Goal: Transaction & Acquisition: Purchase product/service

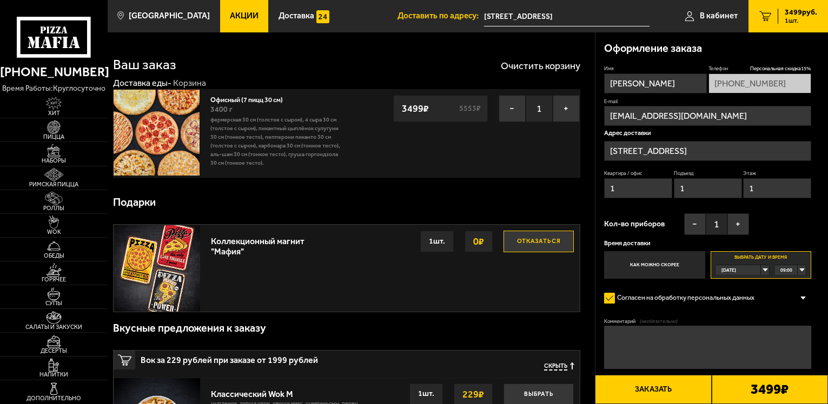
scroll to position [270, 0]
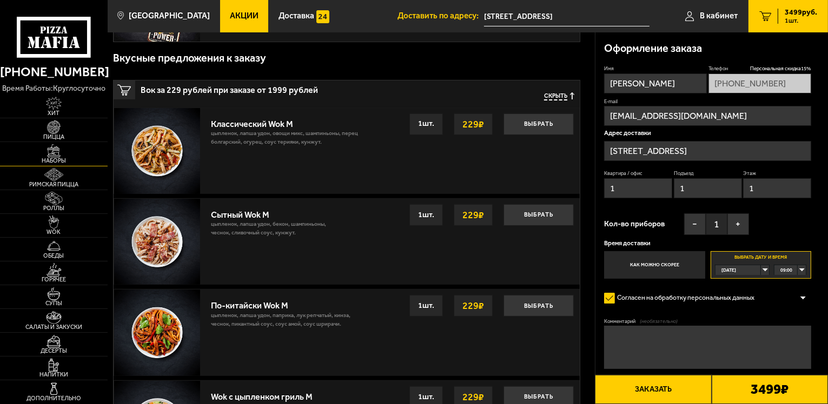
click at [50, 164] on span "Наборы" at bounding box center [54, 161] width 108 height 6
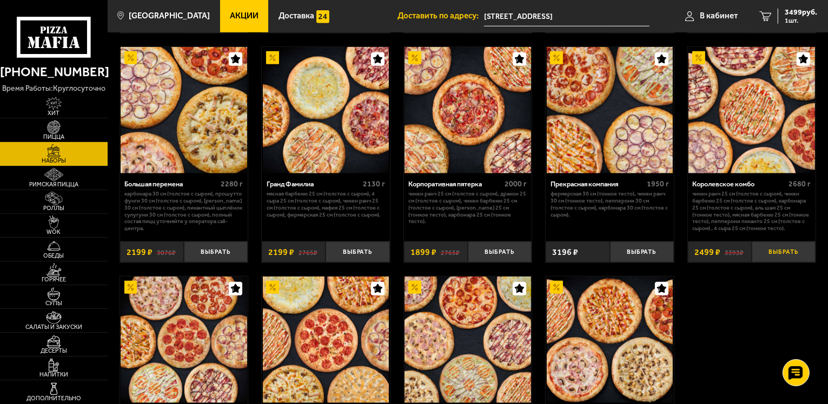
scroll to position [1081, 0]
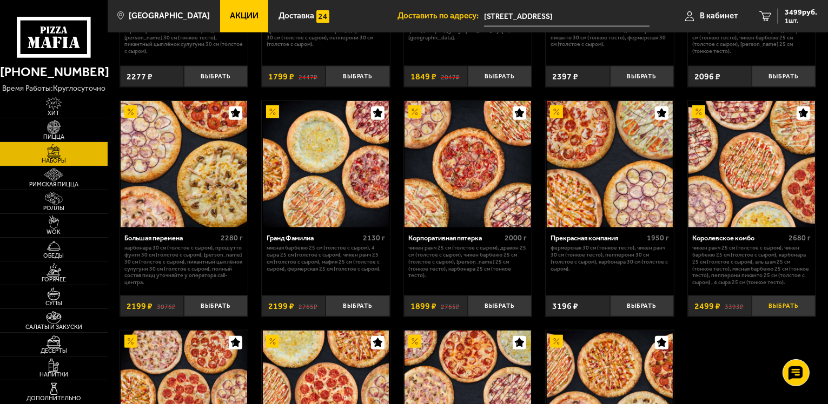
click at [772, 317] on button "Выбрать" at bounding box center [783, 306] width 64 height 21
click at [785, 18] on span "2 шт." at bounding box center [800, 20] width 32 height 6
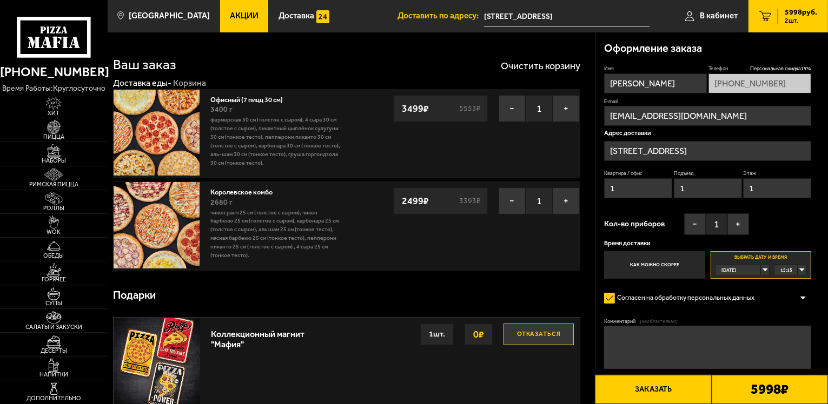
type input "[STREET_ADDRESS]"
click at [512, 115] on button "−" at bounding box center [511, 108] width 27 height 27
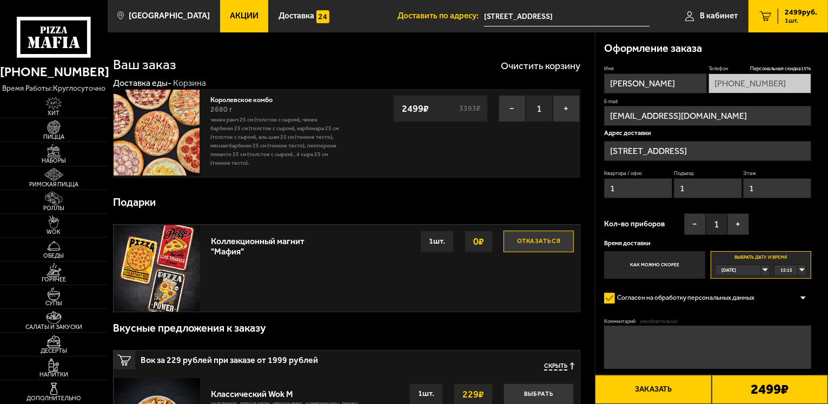
click at [761, 271] on div "[DATE]" at bounding box center [737, 270] width 45 height 10
click at [748, 287] on li "[DATE]" at bounding box center [742, 291] width 52 height 11
click at [800, 270] on div "00:00" at bounding box center [789, 270] width 31 height 10
click at [761, 268] on div "[DATE]" at bounding box center [737, 270] width 45 height 10
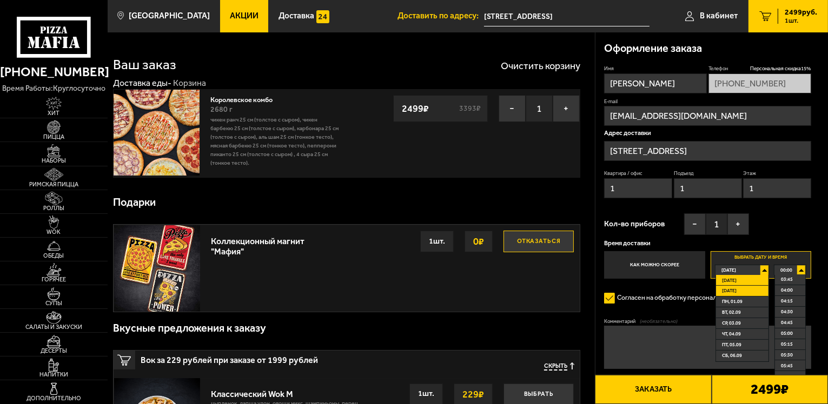
click at [753, 292] on li "[DATE]" at bounding box center [742, 291] width 52 height 11
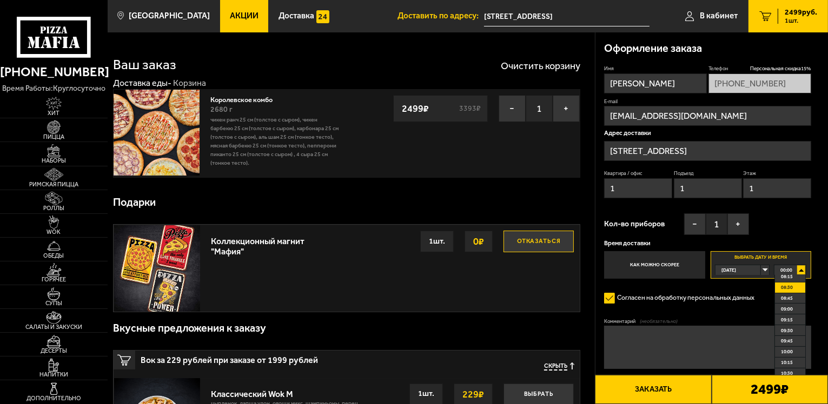
scroll to position [378, 0]
click at [789, 331] on span "10:00" at bounding box center [787, 333] width 12 height 10
click at [677, 383] on button "Заказать" at bounding box center [653, 389] width 116 height 29
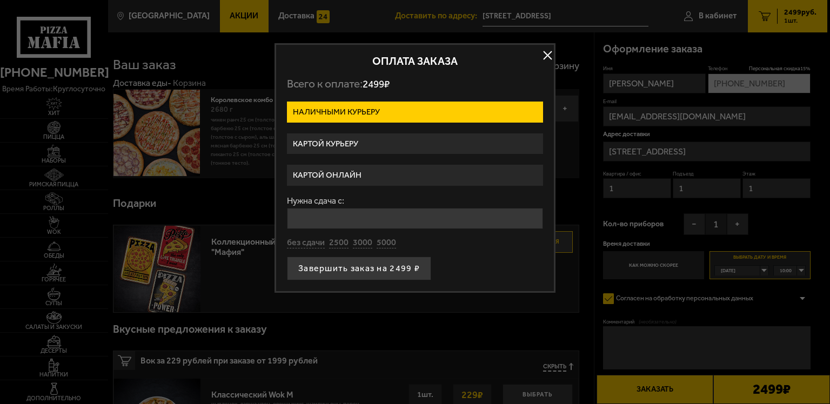
click at [375, 147] on label "Картой курьеру" at bounding box center [415, 144] width 256 height 21
click at [0, 0] on input "Картой курьеру" at bounding box center [0, 0] width 0 height 0
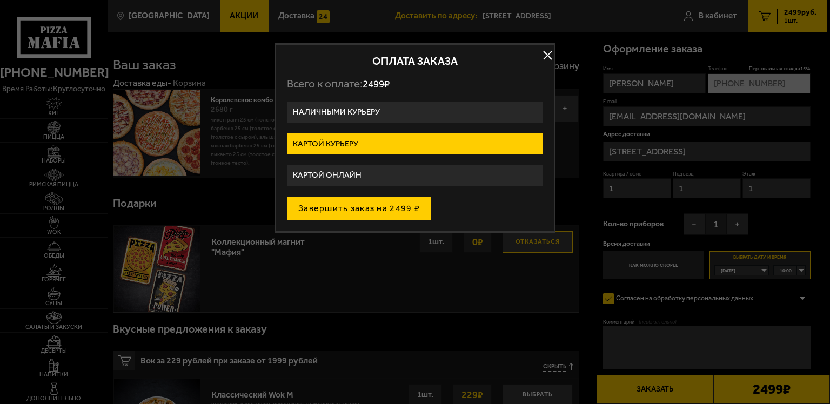
click at [363, 210] on button "Завершить заказ на 2499 ₽" at bounding box center [359, 209] width 144 height 24
